Goal: Task Accomplishment & Management: Complete application form

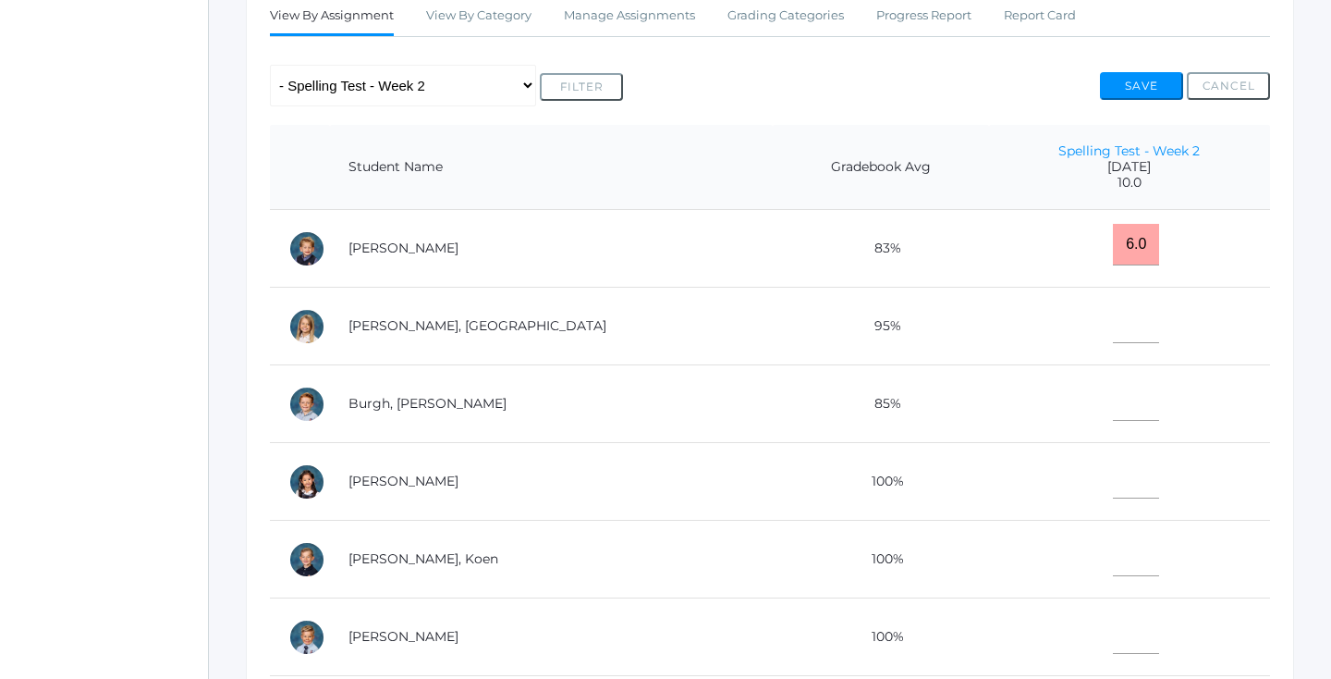
scroll to position [371, 0]
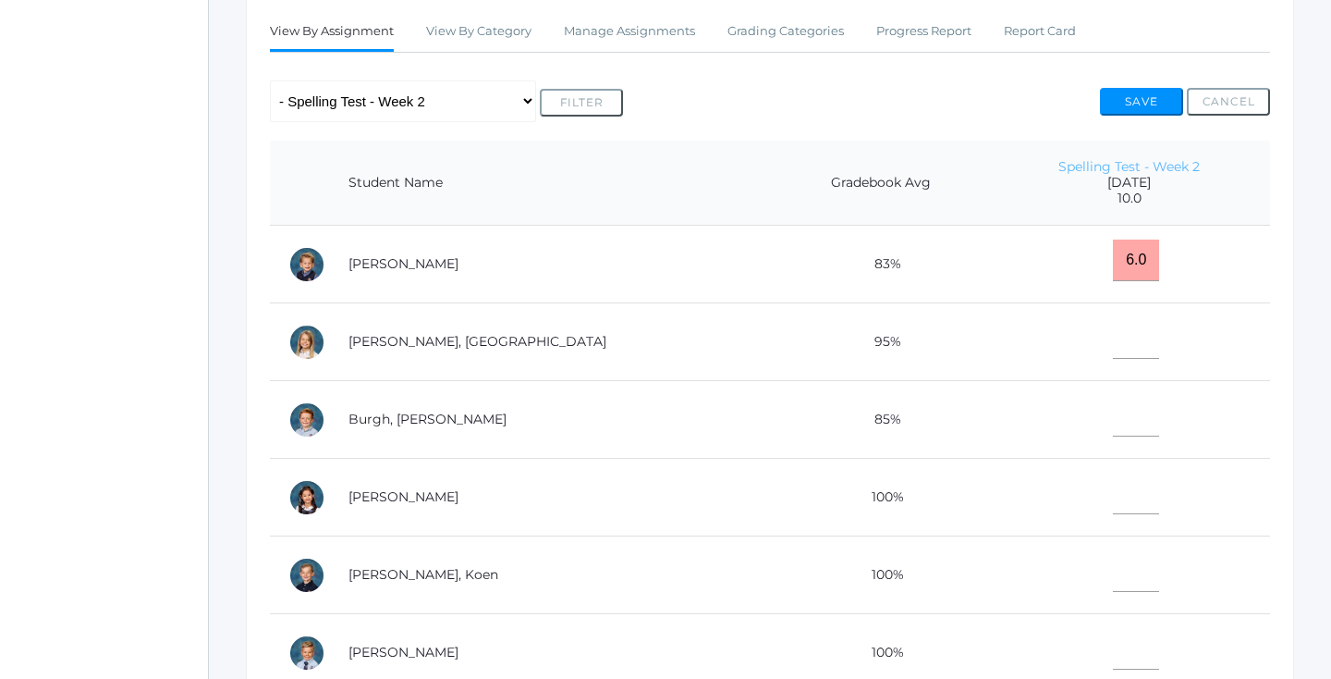
click at [1080, 158] on link "Spelling Test - Week 2" at bounding box center [1129, 166] width 141 height 17
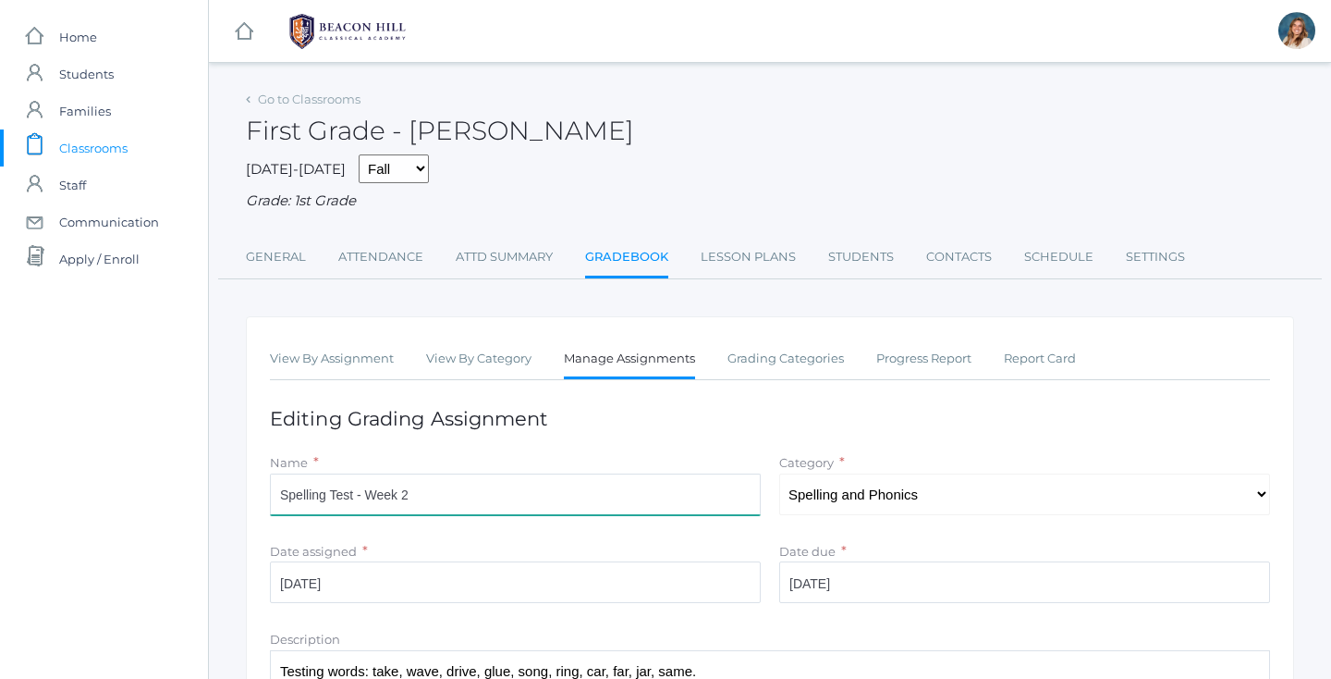
click at [454, 483] on input "Spelling Test - Week 2" at bounding box center [515, 494] width 491 height 42
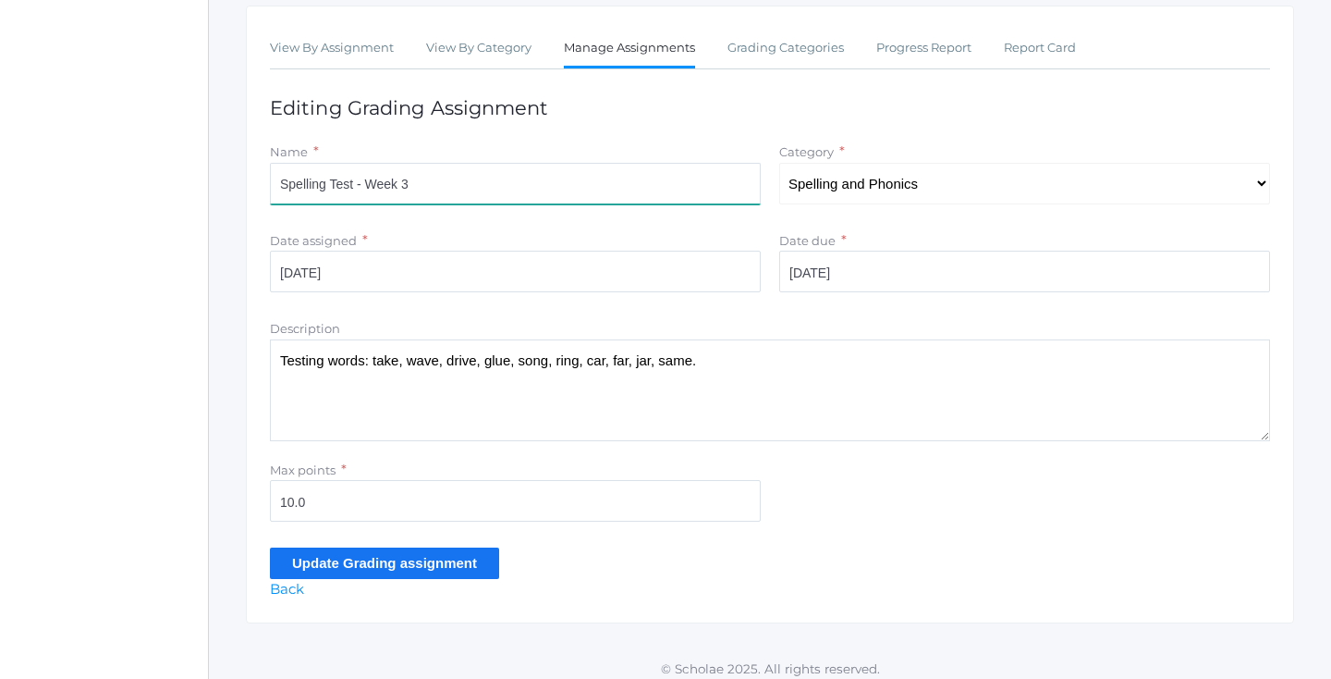
scroll to position [310, 0]
type input "Spelling Test - Week 3"
click at [390, 554] on input "Update Grading assignment" at bounding box center [384, 563] width 229 height 31
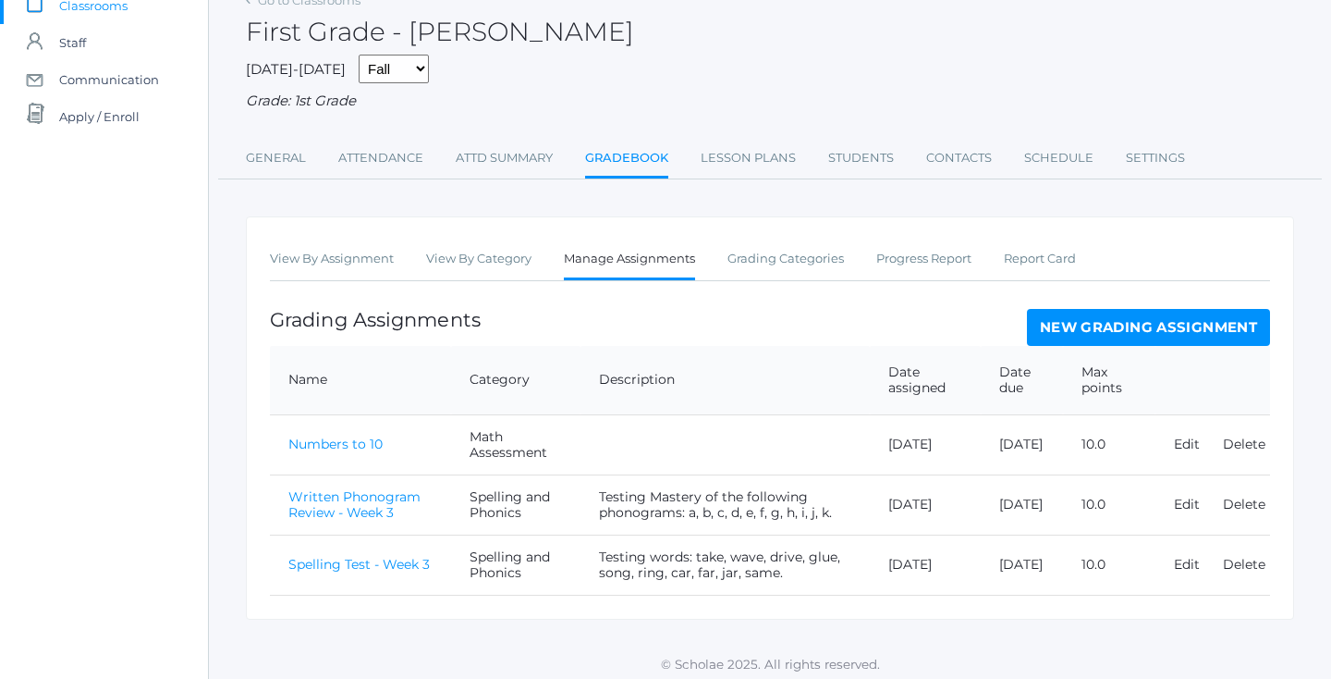
scroll to position [140, 0]
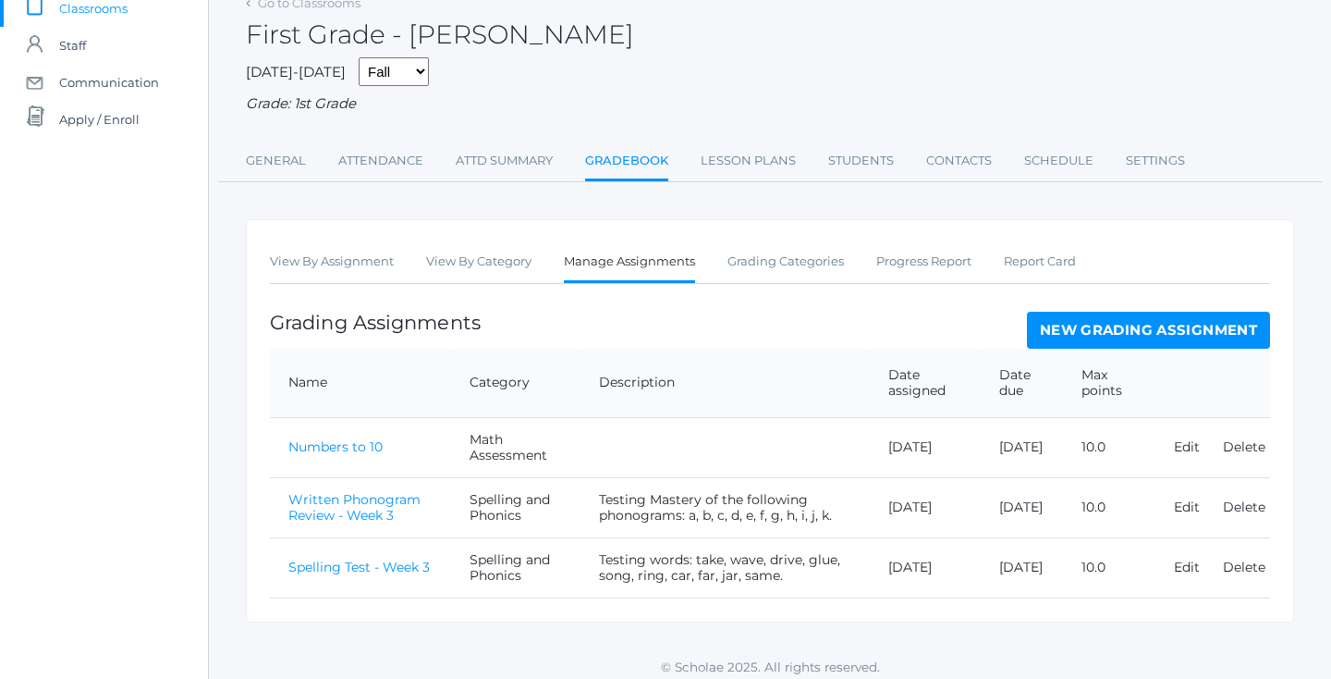
click at [347, 567] on td "Spelling Test - Week 3" at bounding box center [360, 567] width 181 height 60
click at [347, 561] on link "Spelling Test - Week 3" at bounding box center [358, 566] width 141 height 17
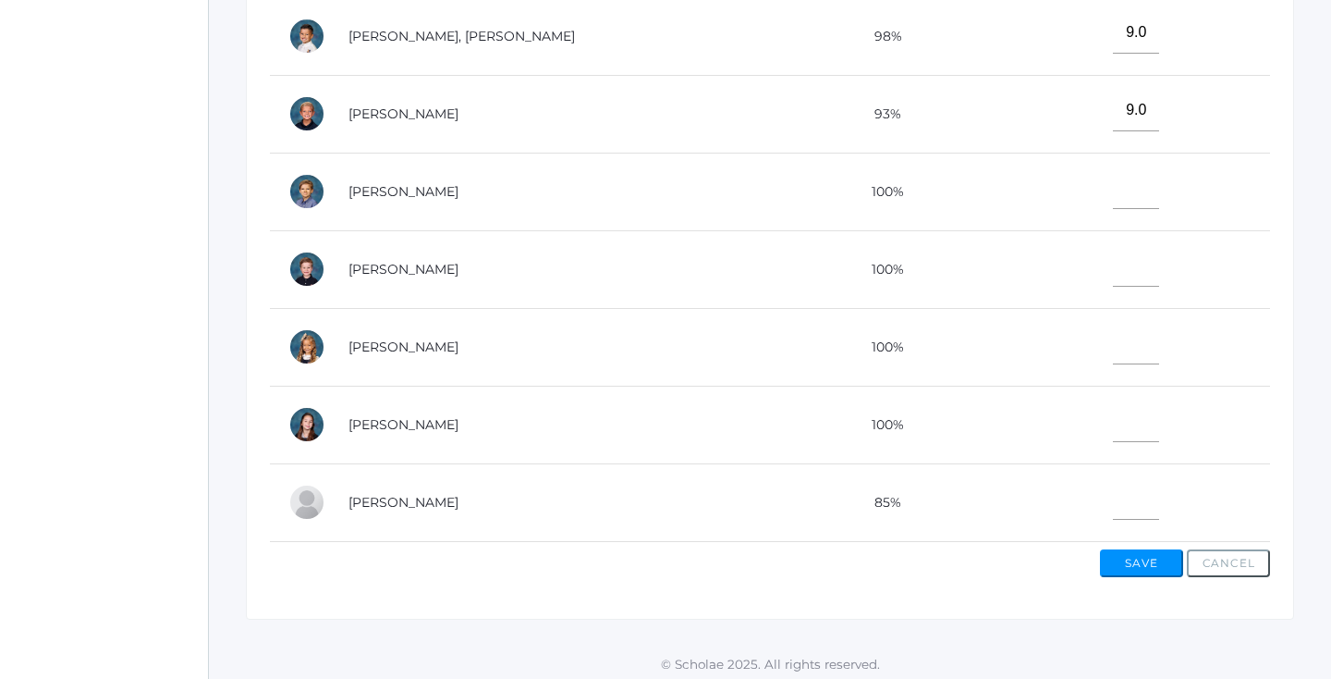
scroll to position [743, 0]
click at [1113, 488] on input"] "text" at bounding box center [1136, 499] width 46 height 42
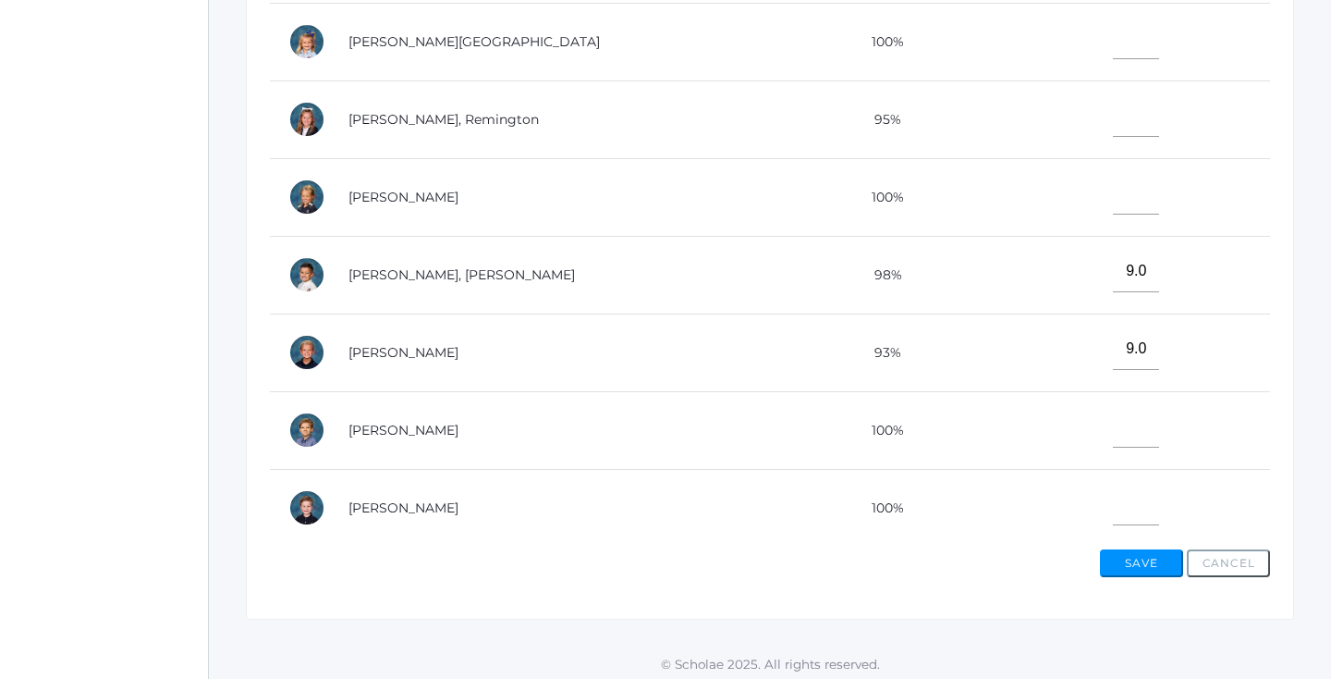
scroll to position [500, 0]
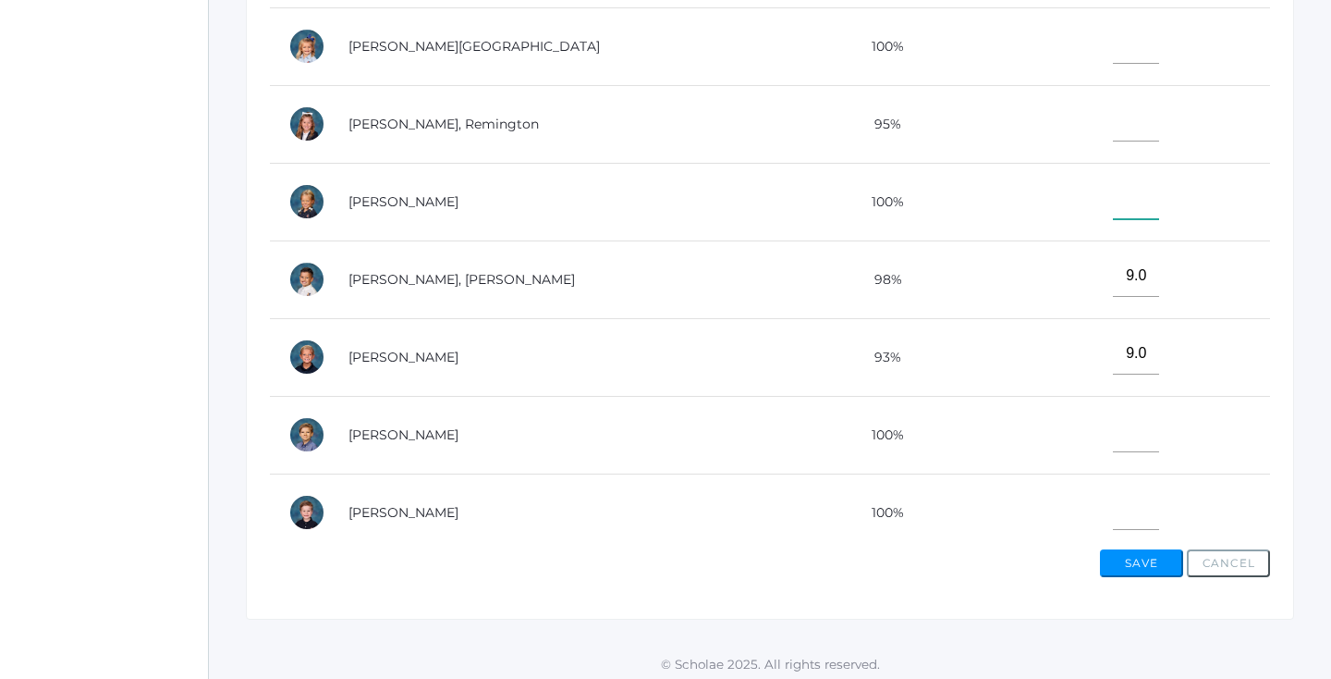
click at [1113, 204] on input"] "text" at bounding box center [1136, 198] width 46 height 42
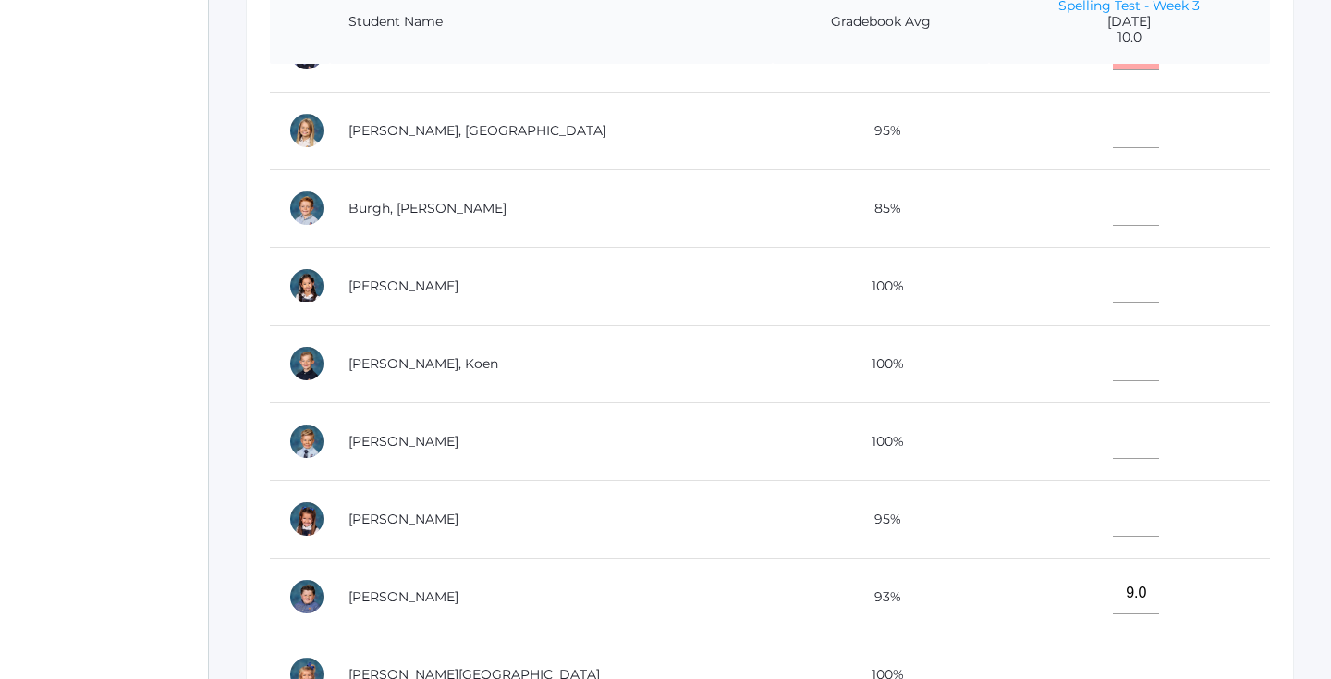
scroll to position [67, 0]
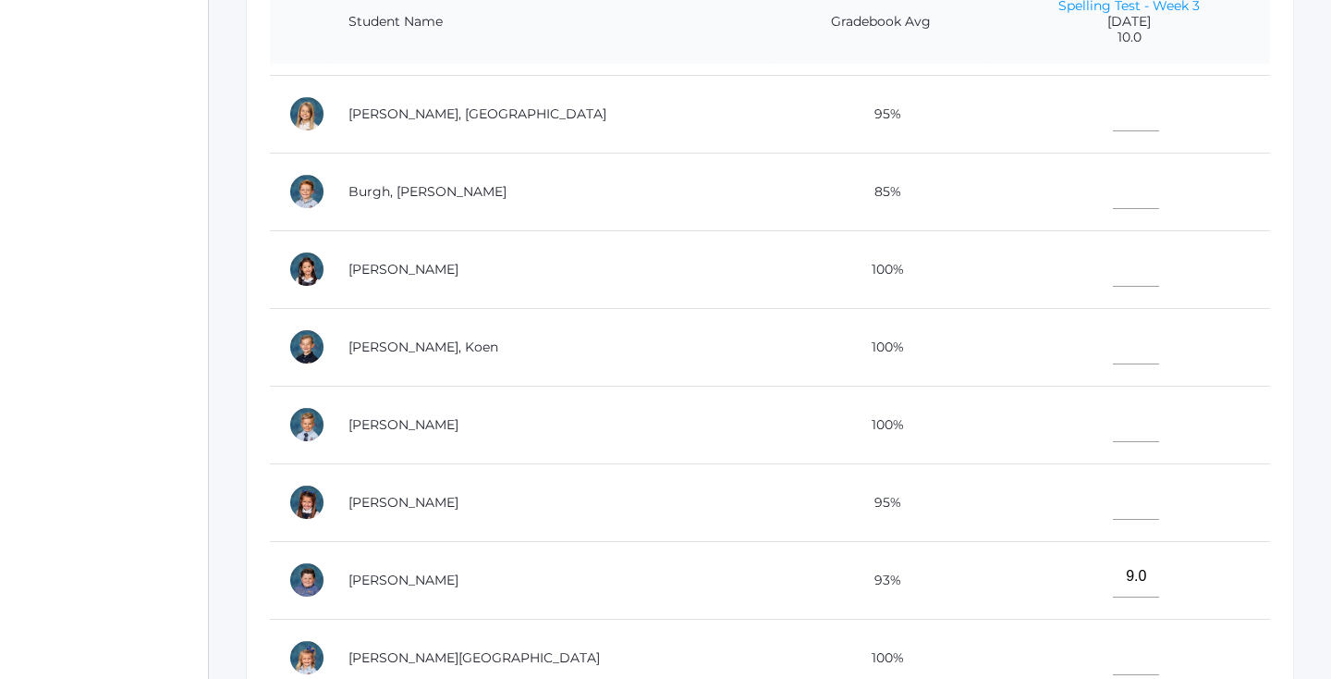
type input"] "10"
click at [1113, 500] on input"] "text" at bounding box center [1136, 499] width 46 height 42
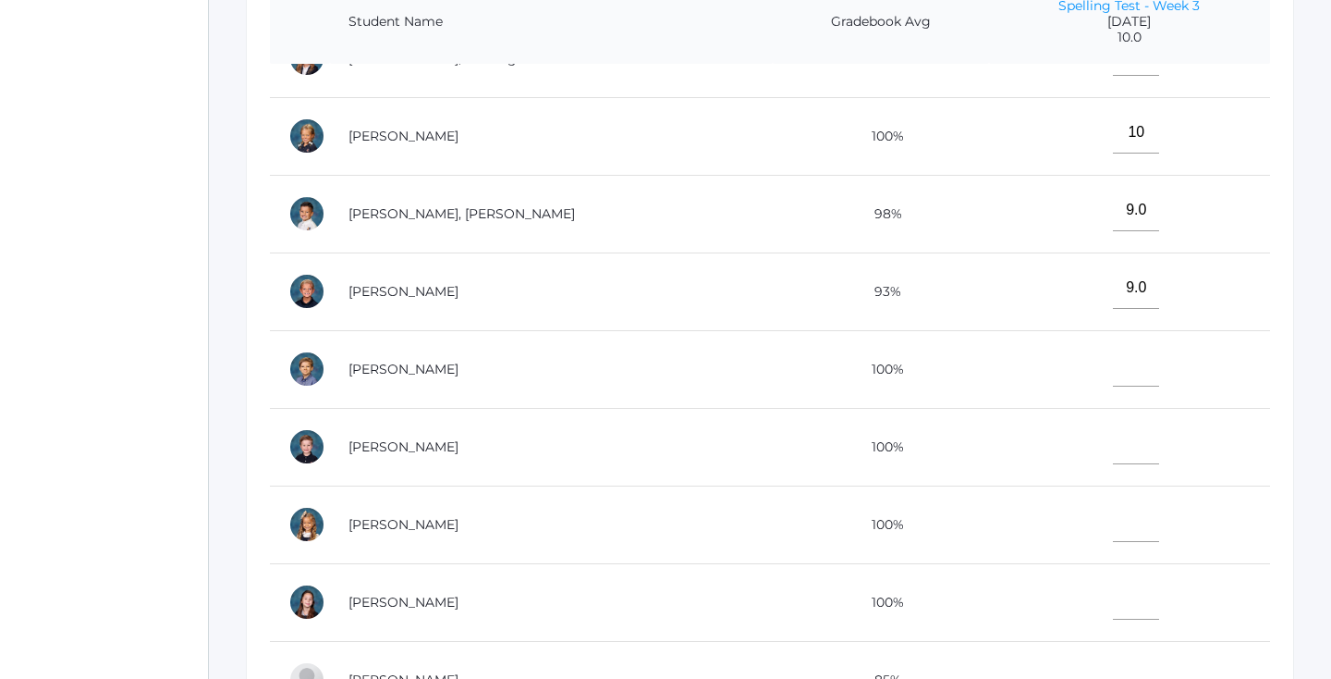
scroll to position [743, 0]
type input"] "10"
click at [1113, 597] on input"] "text" at bounding box center [1136, 599] width 46 height 42
type input"] "10"
click at [1122, 356] on td at bounding box center [1129, 369] width 281 height 78
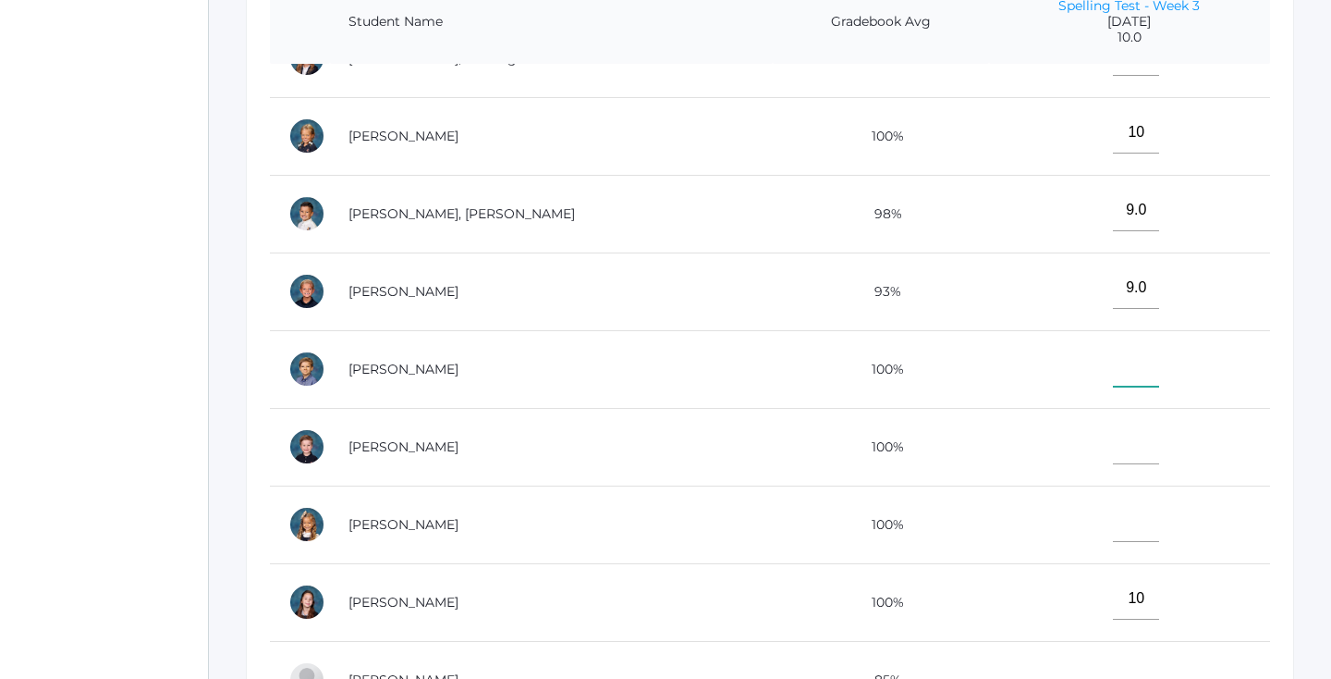
click at [1113, 356] on input"] "text" at bounding box center [1136, 366] width 46 height 42
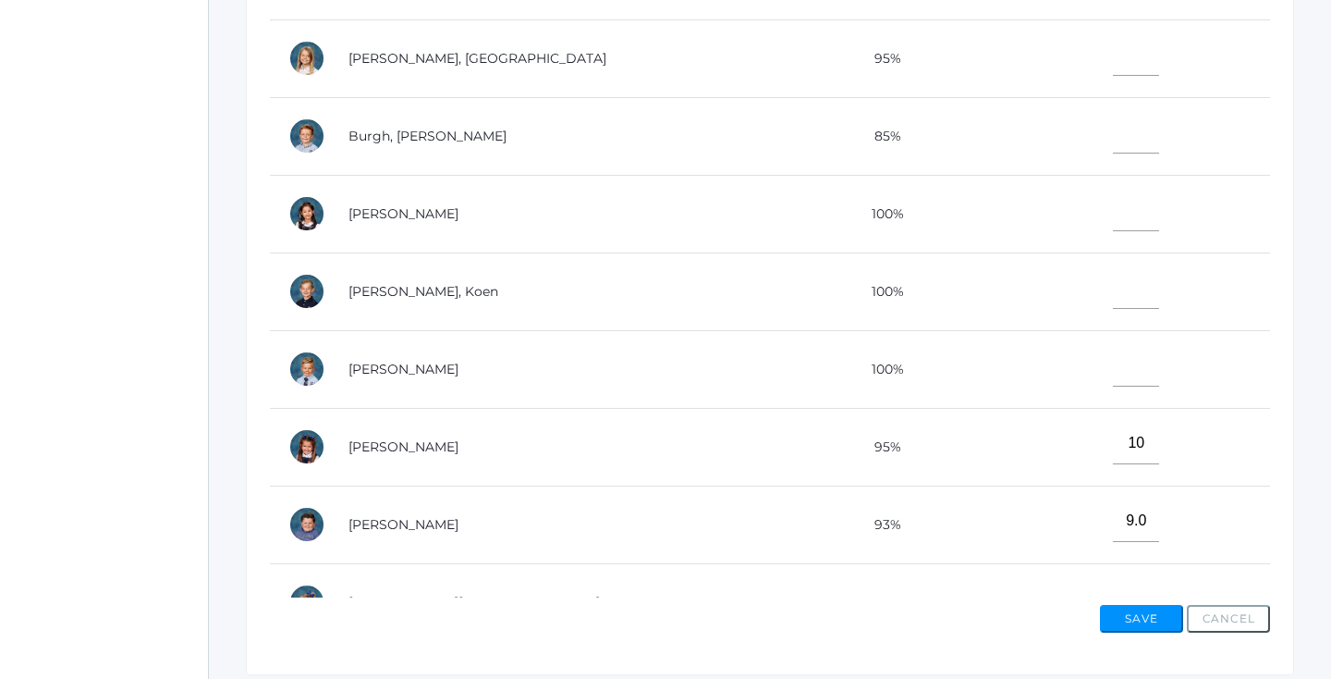
scroll to position [607, 0]
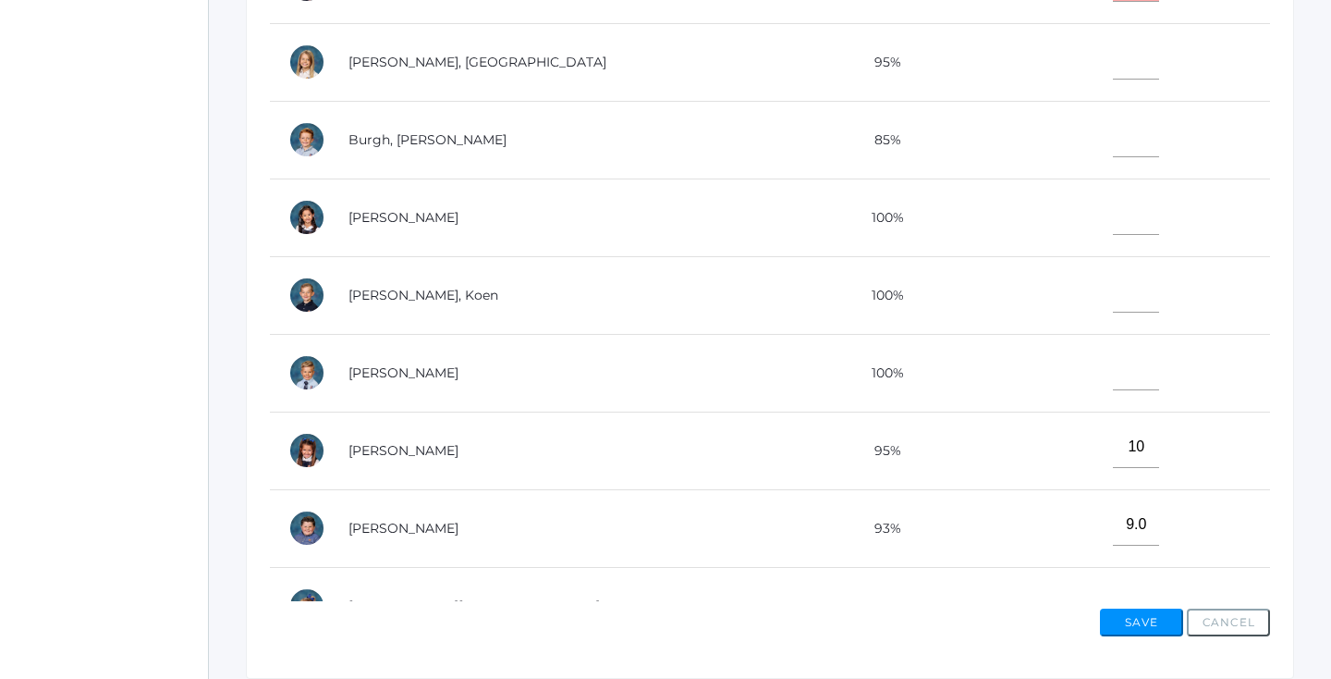
type input"] "10"
click at [1113, 206] on input"] "text" at bounding box center [1136, 214] width 46 height 42
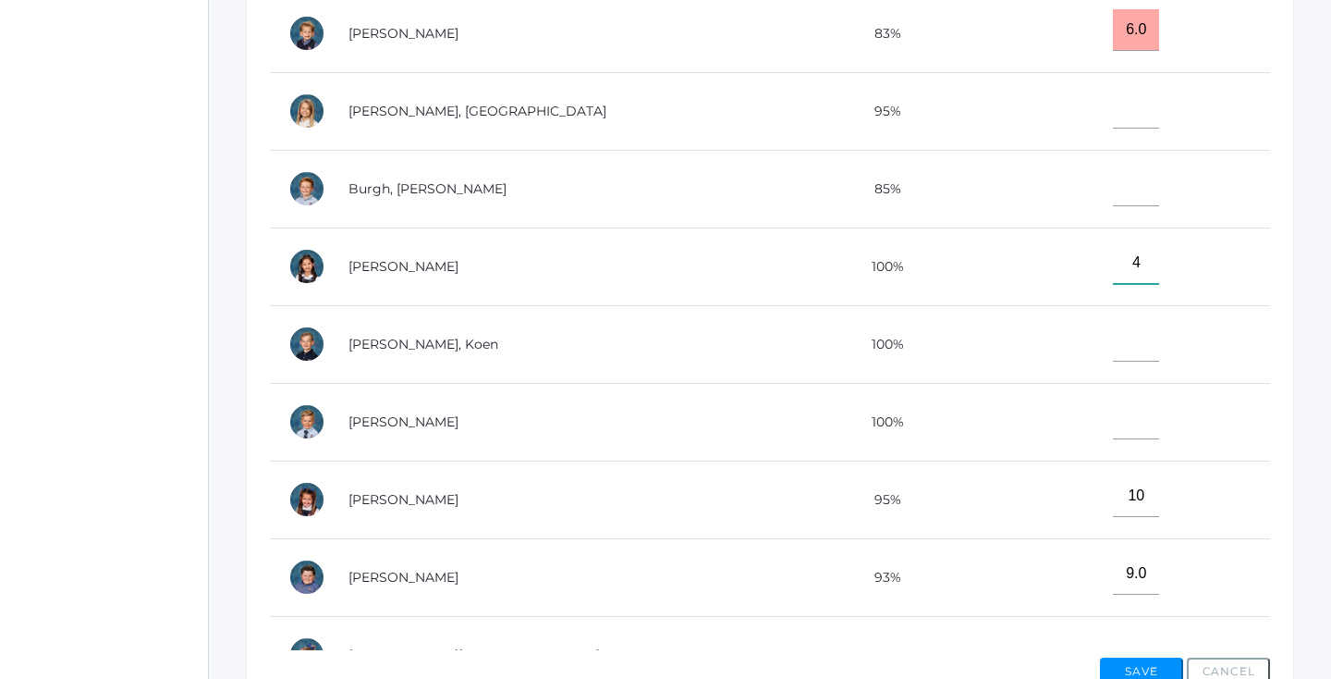
scroll to position [544, 0]
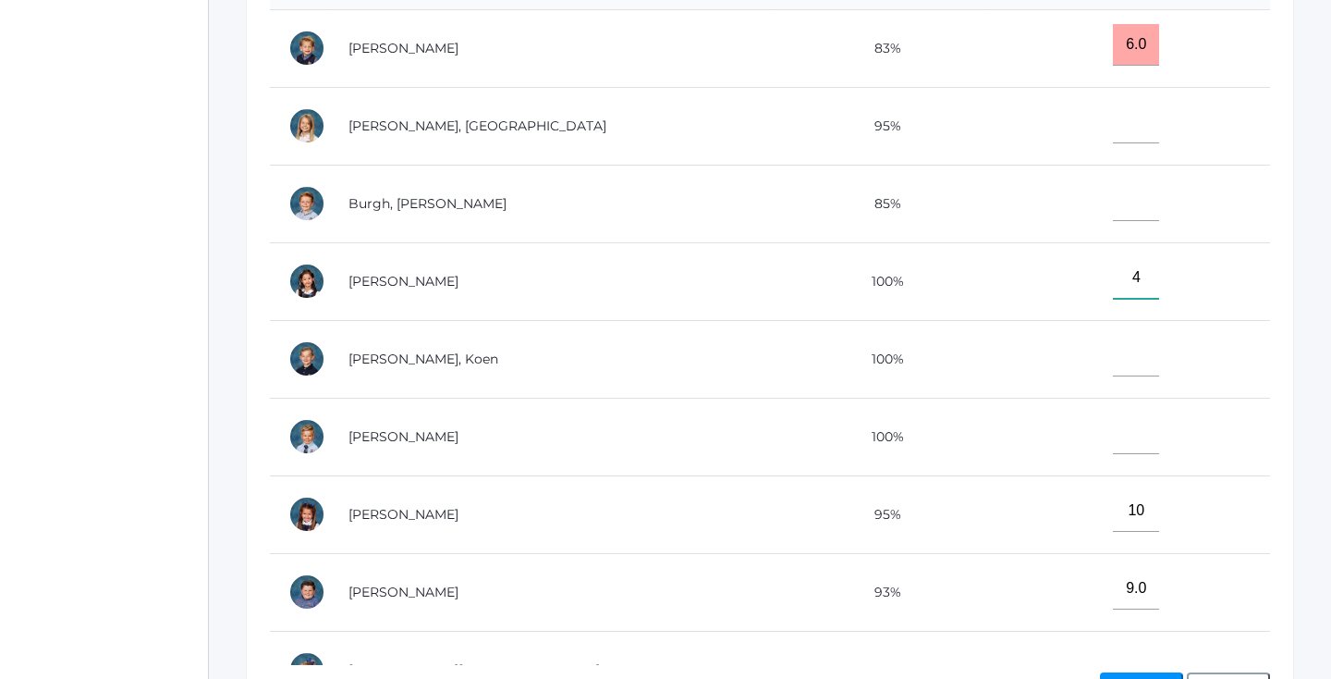
type input"] "4"
click at [1113, 190] on input"] "text" at bounding box center [1136, 200] width 46 height 42
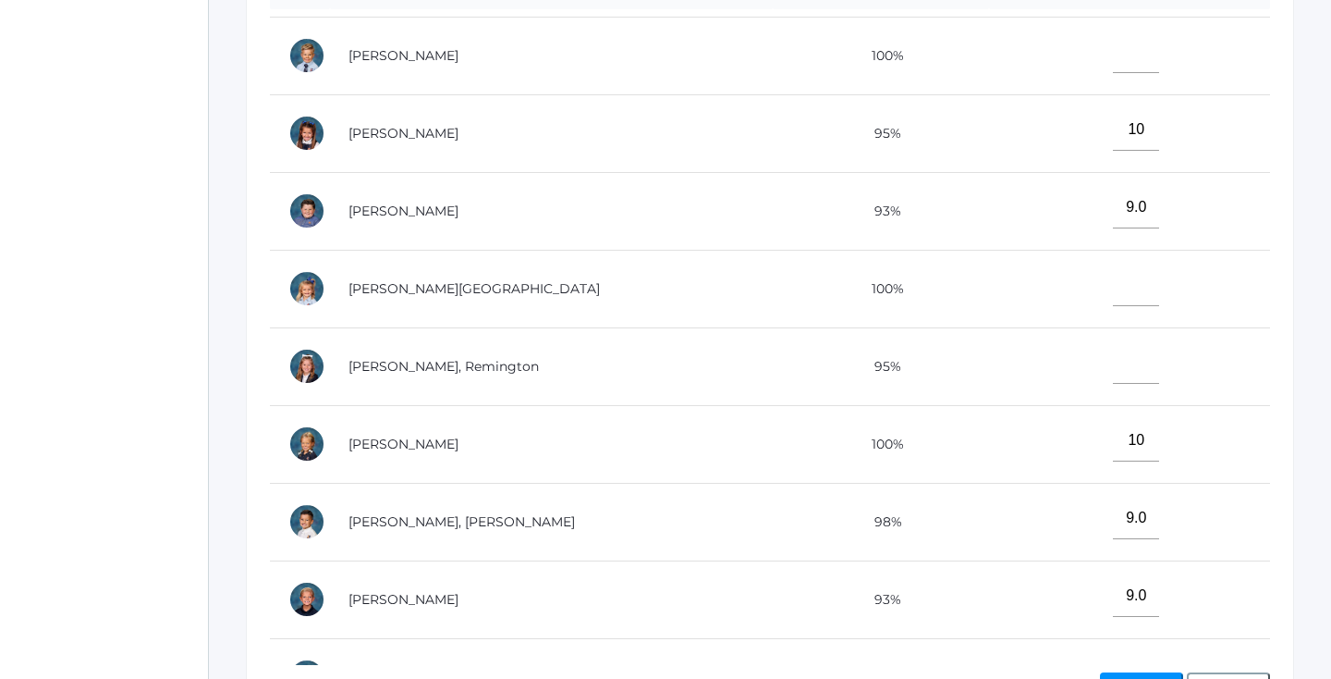
scroll to position [382, 0]
type input"] "8"
click at [1113, 271] on input"] "text" at bounding box center [1136, 284] width 46 height 42
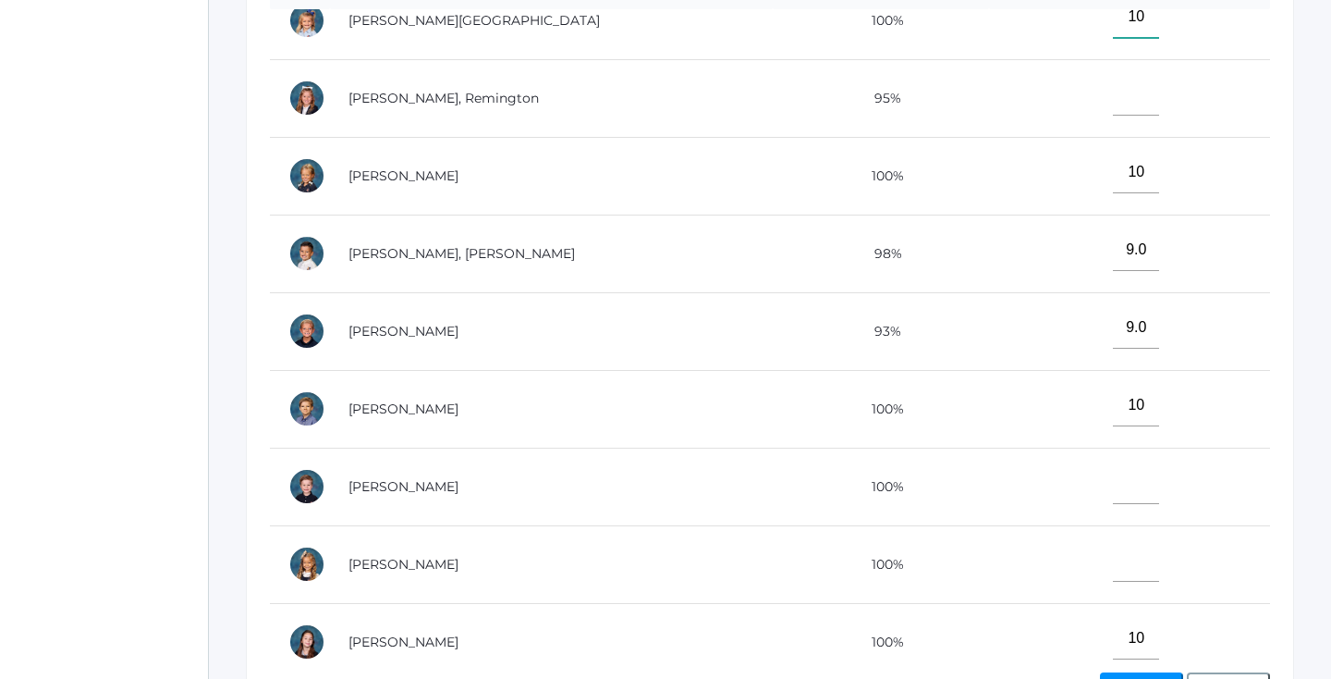
scroll to position [651, 0]
type input"] "10"
click at [1113, 544] on input"] "text" at bounding box center [1136, 559] width 46 height 42
type input"] "7"
click at [1113, 463] on input"] "text" at bounding box center [1136, 481] width 46 height 42
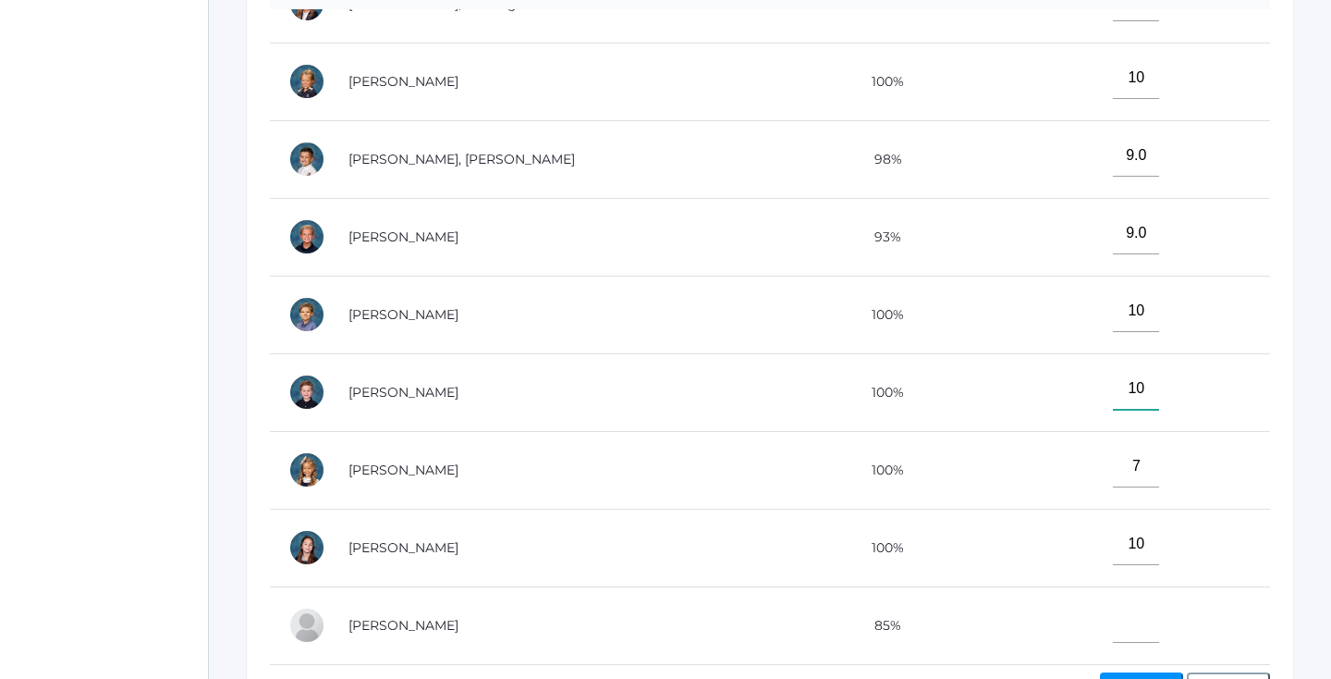
scroll to position [743, 0]
type input"] "10"
click at [1113, 601] on input"] "text" at bounding box center [1136, 622] width 46 height 42
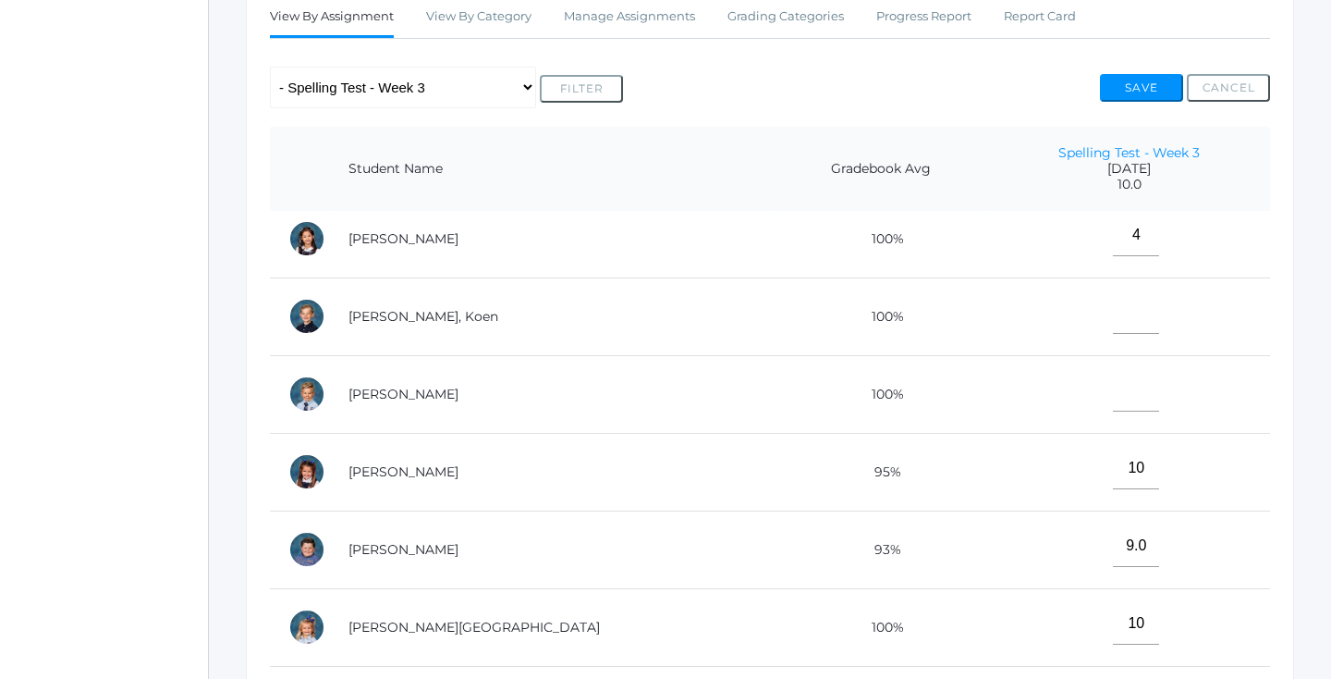
scroll to position [232, 0]
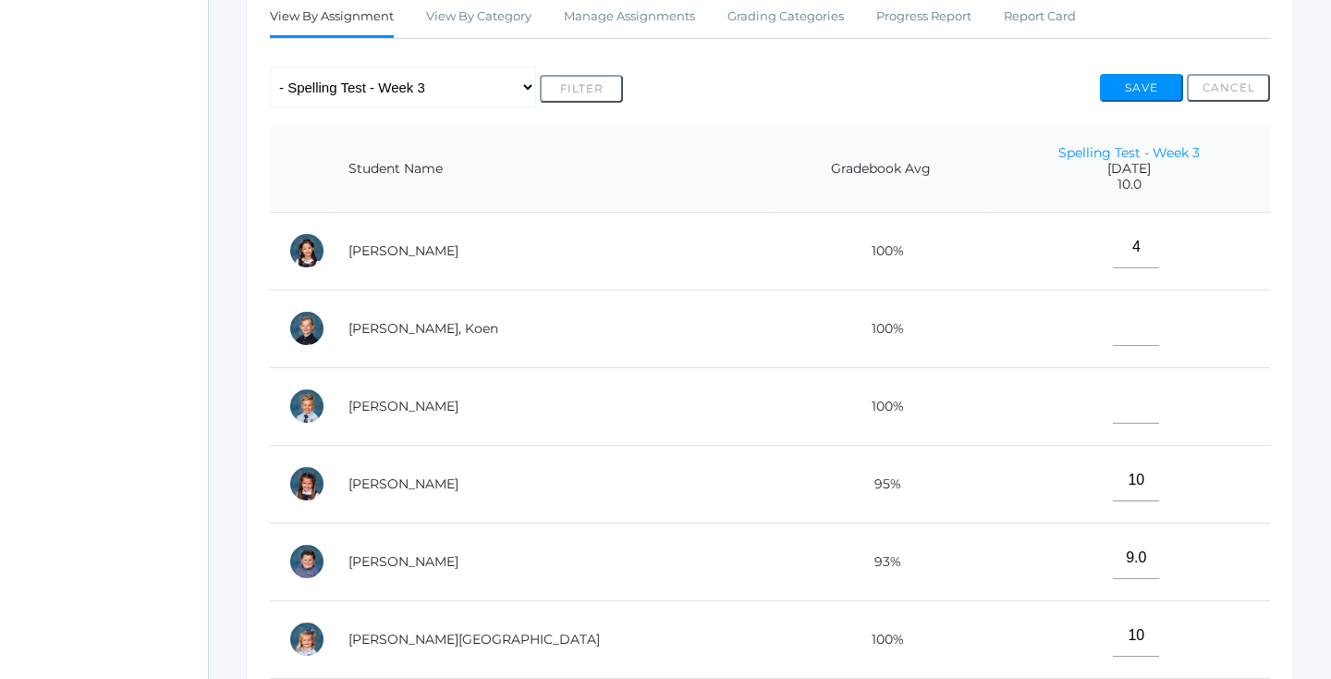
type input"] "8"
click at [1113, 315] on input"] "text" at bounding box center [1136, 325] width 46 height 42
type input"] "9"
click at [1113, 408] on input"] "text" at bounding box center [1136, 403] width 46 height 42
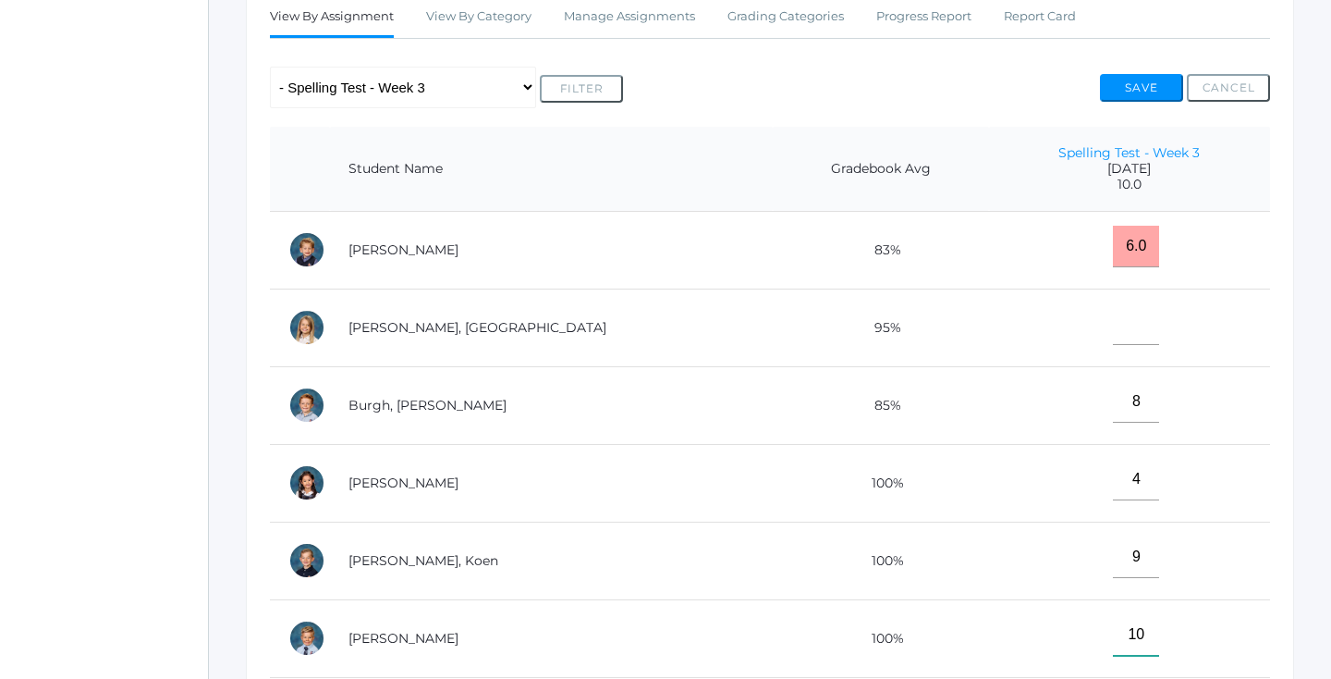
scroll to position [0, 0]
type input"] "10"
click at [1113, 326] on input"] "text" at bounding box center [1136, 324] width 46 height 42
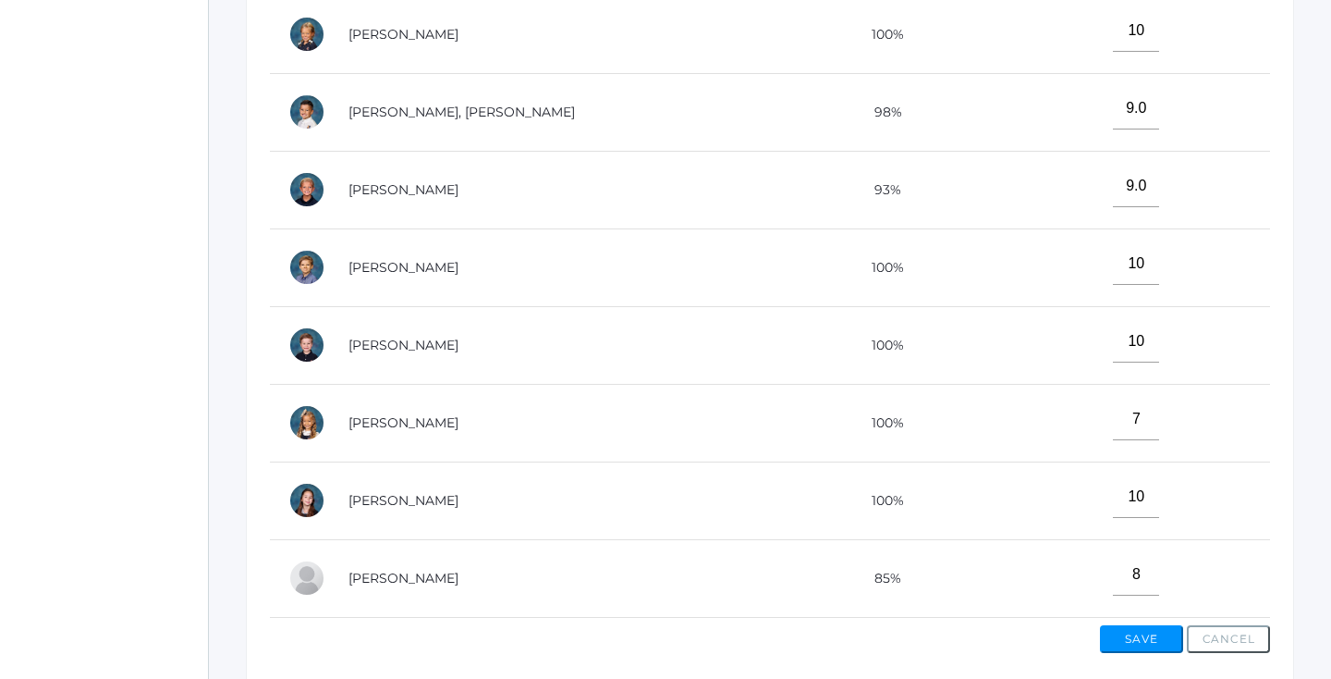
scroll to position [630, 0]
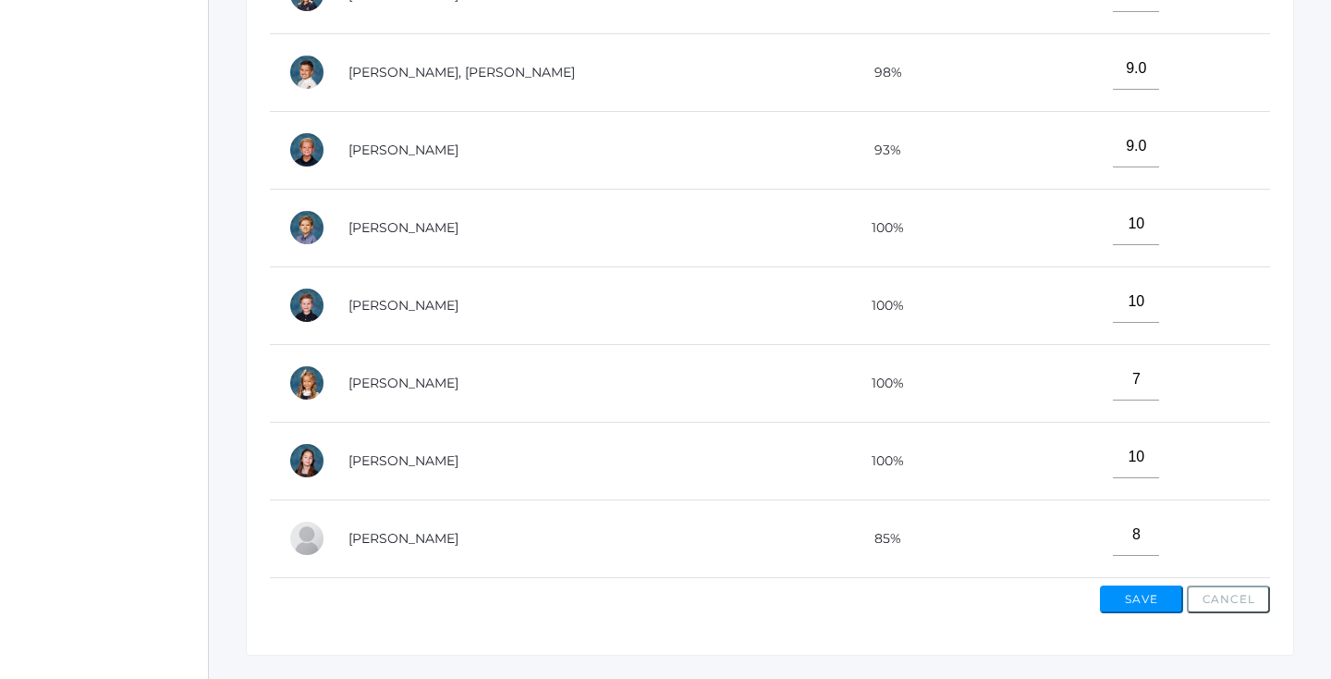
type input"] "10"
click at [1125, 593] on button "Save" at bounding box center [1141, 599] width 83 height 28
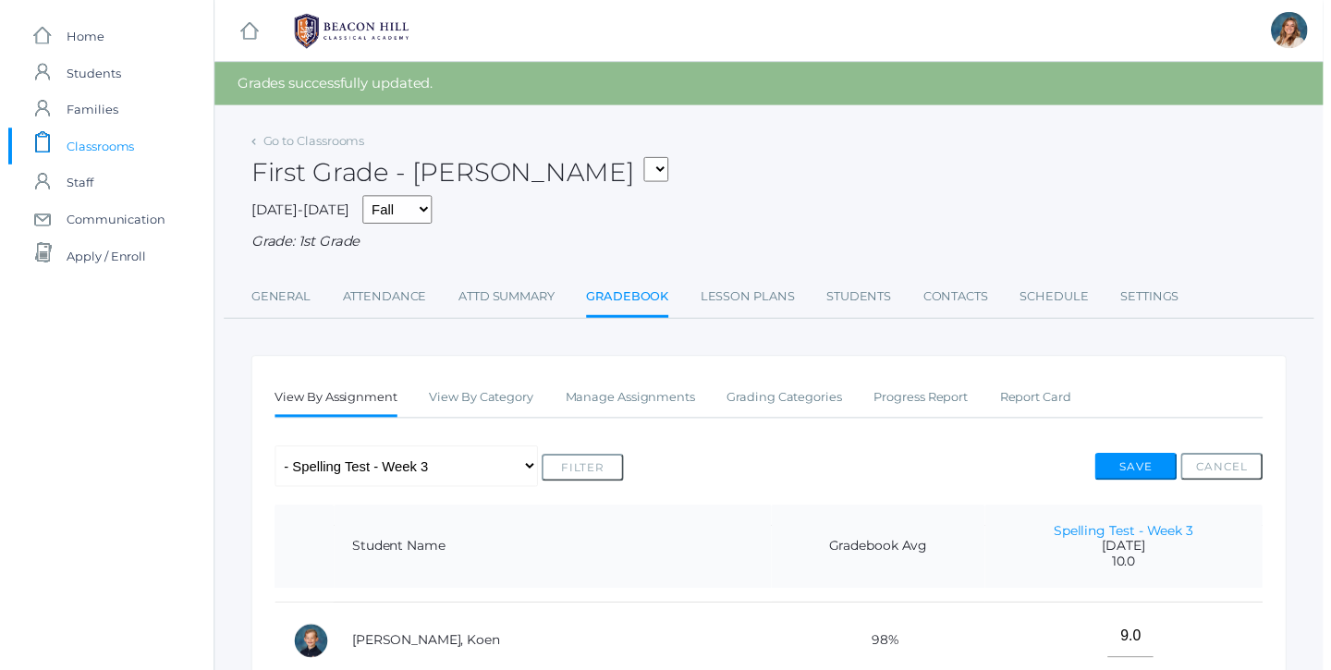
scroll to position [322, 0]
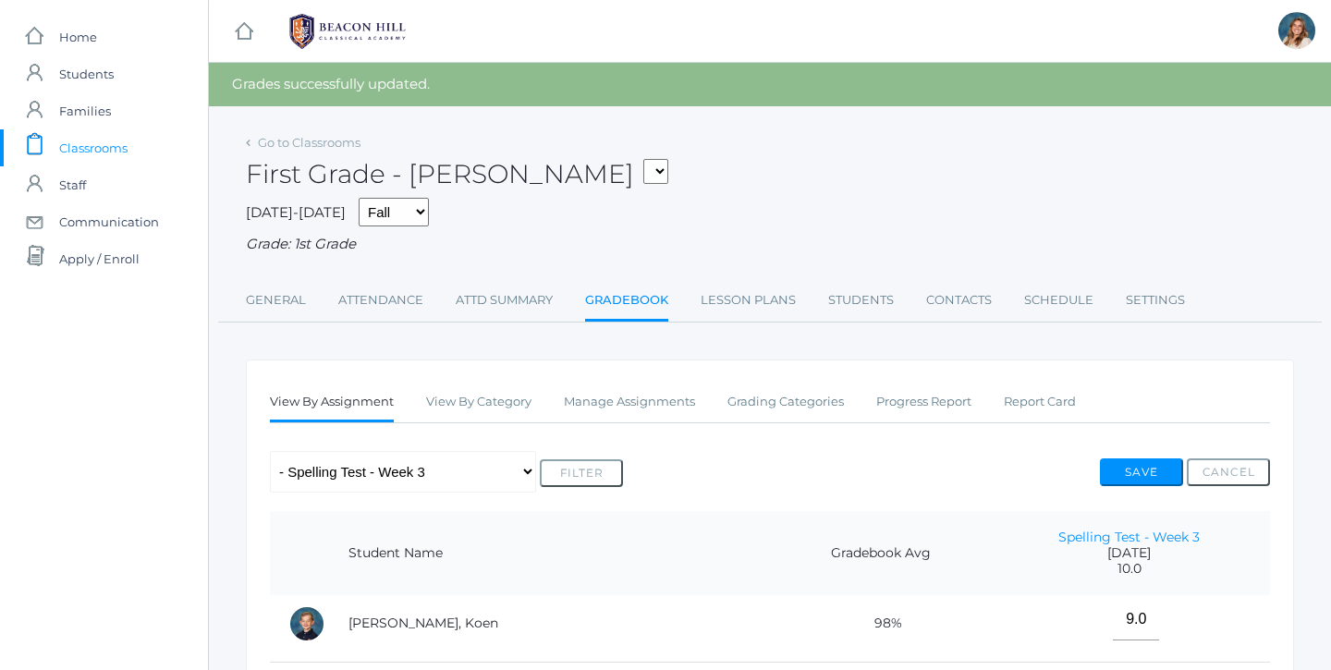
click at [647, 234] on div "Grade: 1st Grade" at bounding box center [770, 244] width 1048 height 21
